Goal: Task Accomplishment & Management: Manage account settings

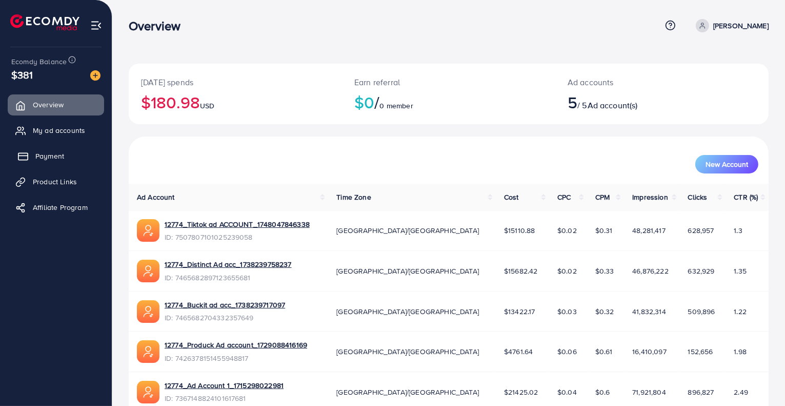
drag, startPoint x: 38, startPoint y: 152, endPoint x: 89, endPoint y: 157, distance: 51.5
click at [38, 152] on span "Payment" at bounding box center [49, 156] width 29 height 10
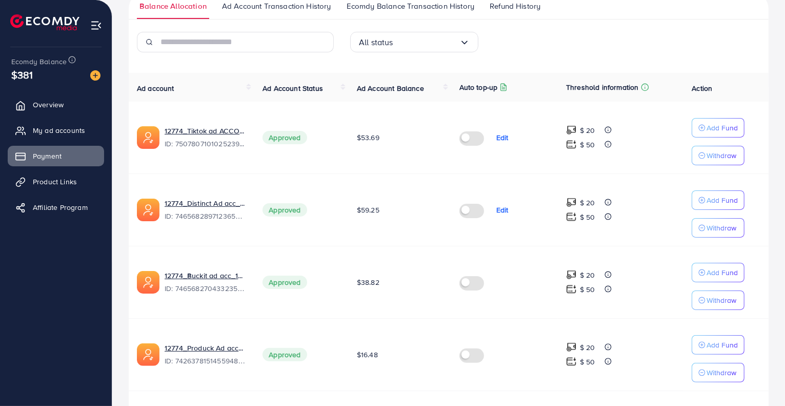
scroll to position [164, 0]
